Goal: Task Accomplishment & Management: Use online tool/utility

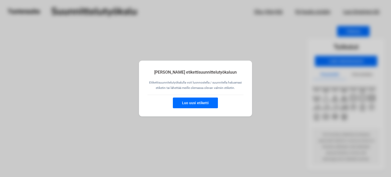
click at [201, 102] on button "Luo uusi etiketti" at bounding box center [195, 103] width 45 height 11
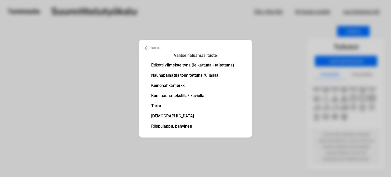
click at [184, 75] on li "Nauhapainatus toimitettuna rullassa" at bounding box center [192, 75] width 83 height 4
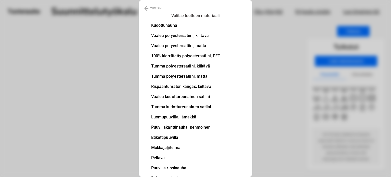
click at [165, 136] on li "Etikettipuuvilla" at bounding box center [185, 137] width 69 height 4
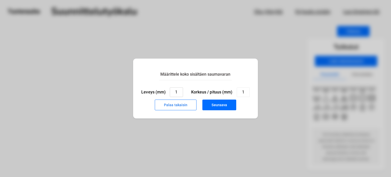
click at [178, 93] on input "1" at bounding box center [176, 92] width 13 height 10
type input "10"
click at [246, 92] on input "1" at bounding box center [243, 92] width 13 height 10
type input "10"
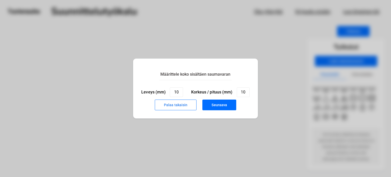
click at [226, 103] on button "Seuraava" at bounding box center [219, 105] width 34 height 11
type input "1"
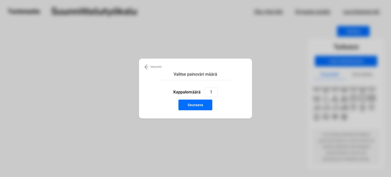
click at [145, 68] on img at bounding box center [146, 67] width 4 height 6
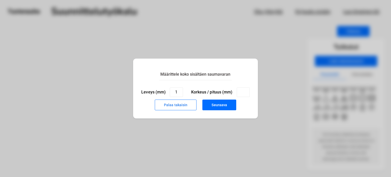
type input "1"
click at [179, 92] on input "1" at bounding box center [176, 92] width 13 height 10
type input "10"
click at [245, 93] on input "1" at bounding box center [243, 92] width 13 height 10
type input "100"
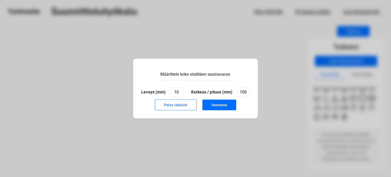
click at [222, 103] on button "Seuraava" at bounding box center [219, 105] width 34 height 11
type input "1"
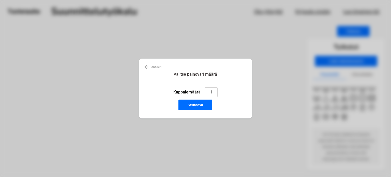
click at [213, 91] on input "1" at bounding box center [211, 92] width 13 height 10
type input "50"
click at [198, 103] on button "Seuraava" at bounding box center [196, 105] width 34 height 11
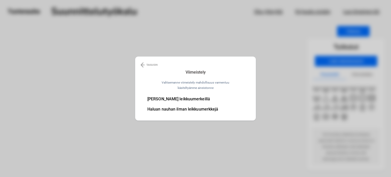
click at [182, 110] on li "Haluan nauhan ilman leikkuumerkkejä" at bounding box center [182, 109] width 71 height 4
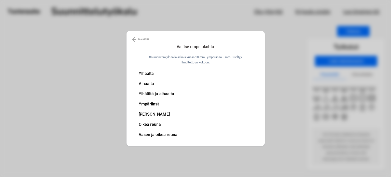
click at [160, 135] on li "Vasen ja oikea reuna" at bounding box center [158, 135] width 39 height 4
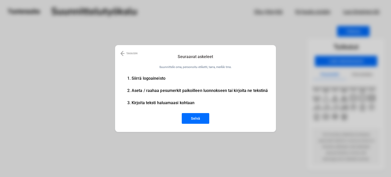
click at [196, 118] on button "Selvä" at bounding box center [196, 118] width 28 height 11
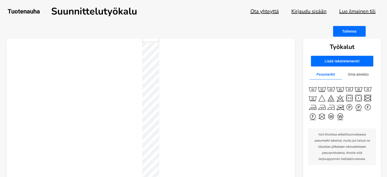
click at [342, 62] on button "Lisää tekstielementti" at bounding box center [342, 61] width 62 height 11
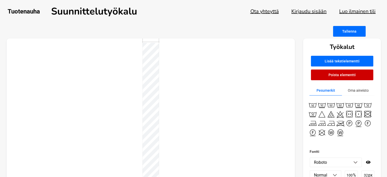
click at [78, 60] on div at bounding box center [151, 125] width 289 height 174
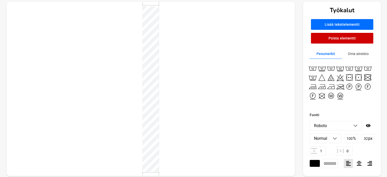
scroll to position [42, 0]
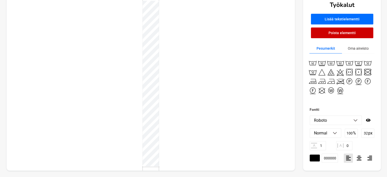
click at [356, 120] on img at bounding box center [356, 120] width 4 height 3
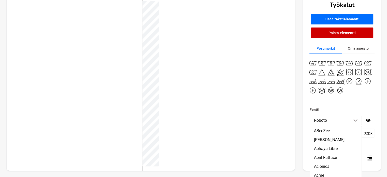
click at [323, 120] on p "Roboto" at bounding box center [320, 120] width 13 height 5
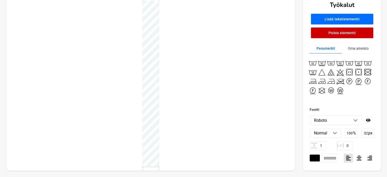
click at [349, 145] on input "0" at bounding box center [344, 145] width 16 height 9
click at [323, 145] on input "1" at bounding box center [318, 145] width 16 height 9
type input "1"
click at [350, 145] on input "0" at bounding box center [344, 145] width 16 height 9
type input "0"
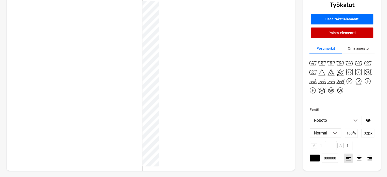
type input "1"
click at [384, 137] on main "Tallenna Työkalut Lisää tekstielementti Poista elementti Pesumerkit Oma aineist…" at bounding box center [193, 80] width 387 height 193
click at [93, 55] on div at bounding box center [151, 83] width 289 height 174
click at [360, 47] on button "Oma aineisto" at bounding box center [358, 49] width 33 height 10
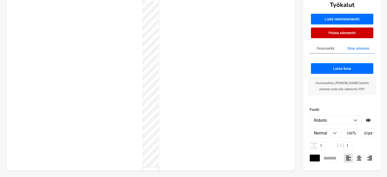
click at [327, 48] on button "Pesumerkit" at bounding box center [326, 49] width 33 height 10
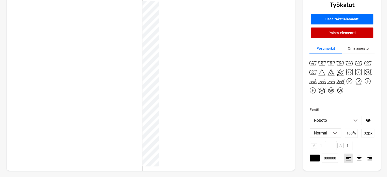
click at [346, 157] on icon at bounding box center [348, 157] width 5 height 5
click at [74, 24] on div at bounding box center [151, 83] width 289 height 174
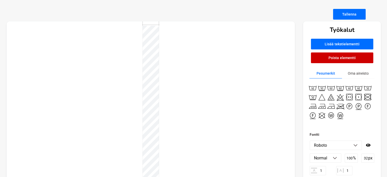
scroll to position [0, 0]
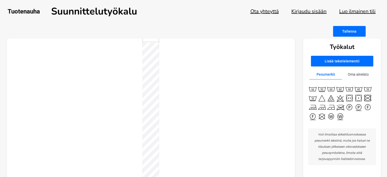
click at [198, 48] on div at bounding box center [151, 125] width 289 height 174
click at [72, 64] on div at bounding box center [151, 125] width 289 height 174
